Goal: Find contact information: Obtain details needed to contact an individual or organization

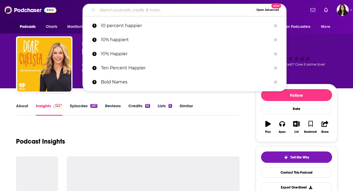
click at [122, 8] on input "Search podcasts, credits, & more..." at bounding box center [175, 10] width 157 height 9
paste input "Boyfriend Material with [PERSON_NAME]"
type input "Boyfriend Material with [PERSON_NAME]"
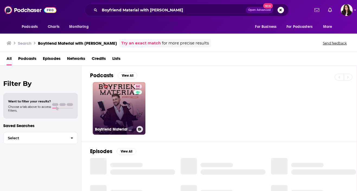
click at [121, 106] on link "64 Boyfriend Material with [PERSON_NAME]" at bounding box center [119, 108] width 53 height 53
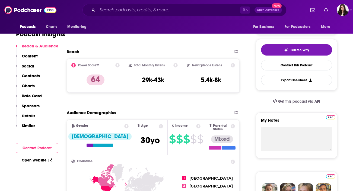
scroll to position [118, 0]
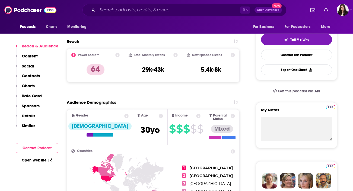
click at [33, 75] on p "Contacts" at bounding box center [31, 75] width 18 height 5
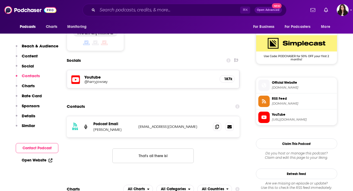
scroll to position [441, 0]
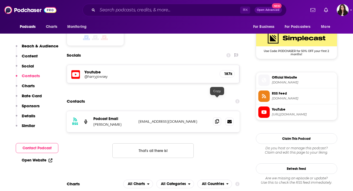
click at [218, 119] on icon at bounding box center [217, 121] width 4 height 4
